Goal: Task Accomplishment & Management: Use online tool/utility

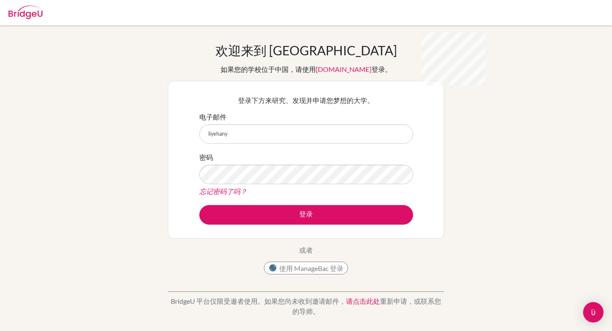
type input "[EMAIL_ADDRESS][DOMAIN_NAME]"
click at [199, 205] on button "登录" at bounding box center [306, 215] width 214 height 20
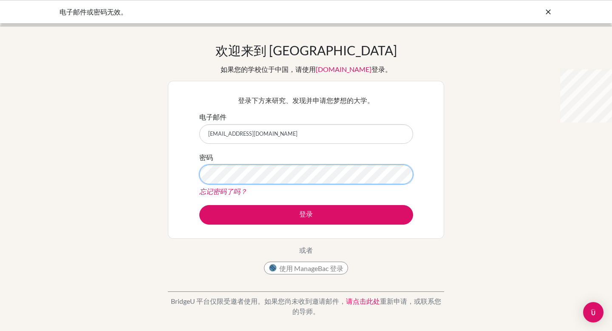
click at [199, 205] on button "登录" at bounding box center [306, 215] width 214 height 20
click at [324, 265] on font "使用 ManageBac 登录" at bounding box center [311, 268] width 64 height 8
